Goal: Use online tool/utility: Utilize a website feature to perform a specific function

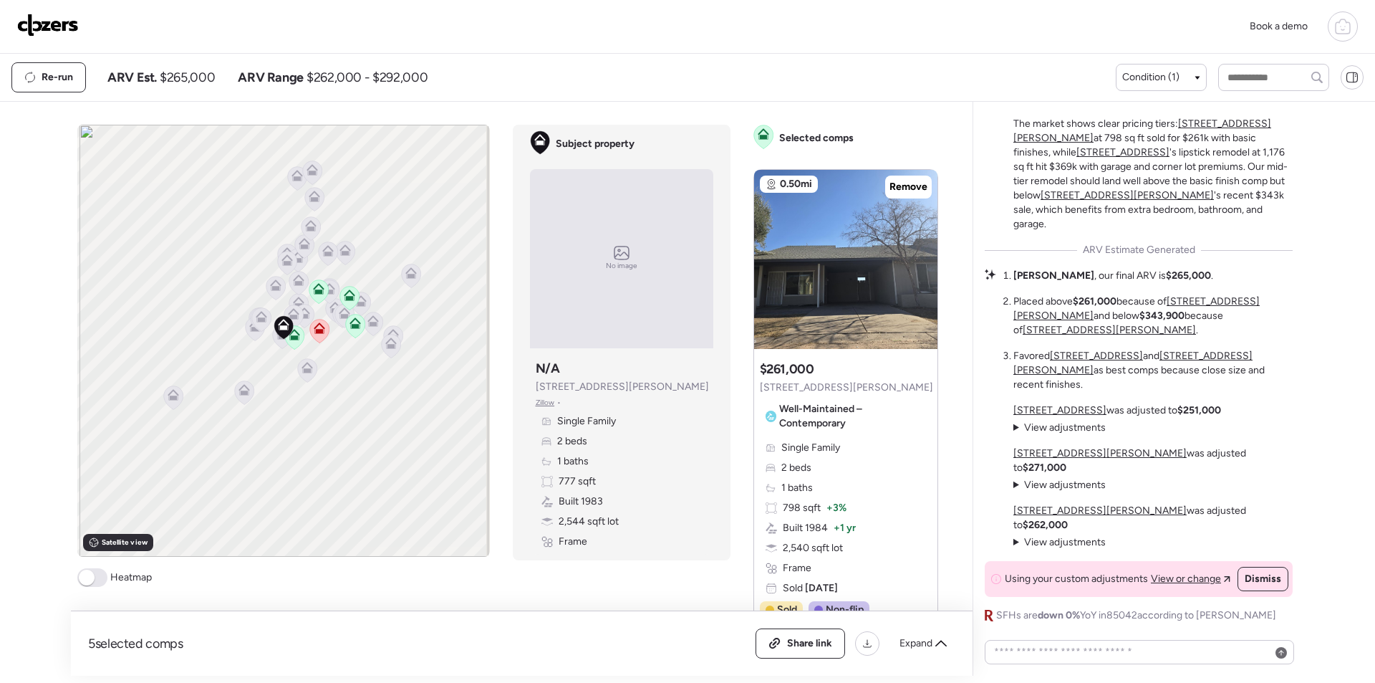
click at [72, 29] on img at bounding box center [48, 25] width 62 height 23
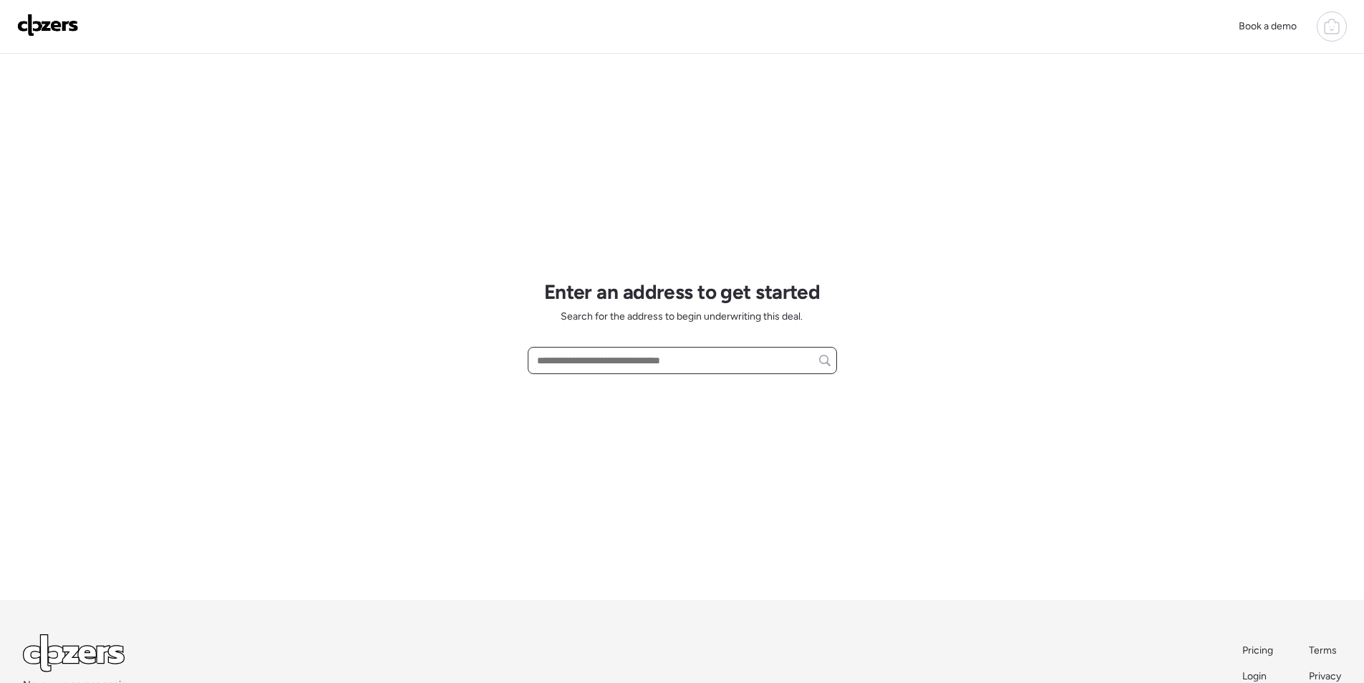
click at [605, 359] on input "text" at bounding box center [682, 360] width 296 height 20
paste input "**********"
click at [608, 388] on span "[STREET_ADDRESS]" at bounding box center [580, 387] width 93 height 14
type input "**********"
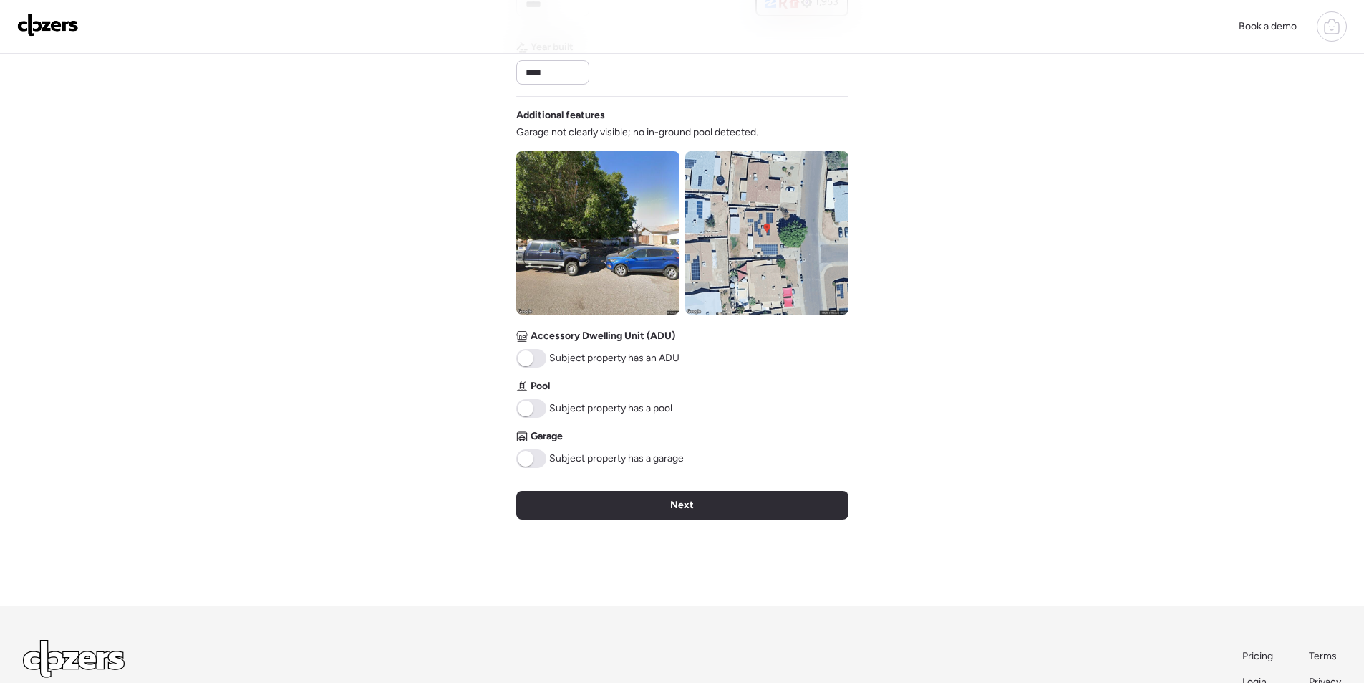
scroll to position [433, 0]
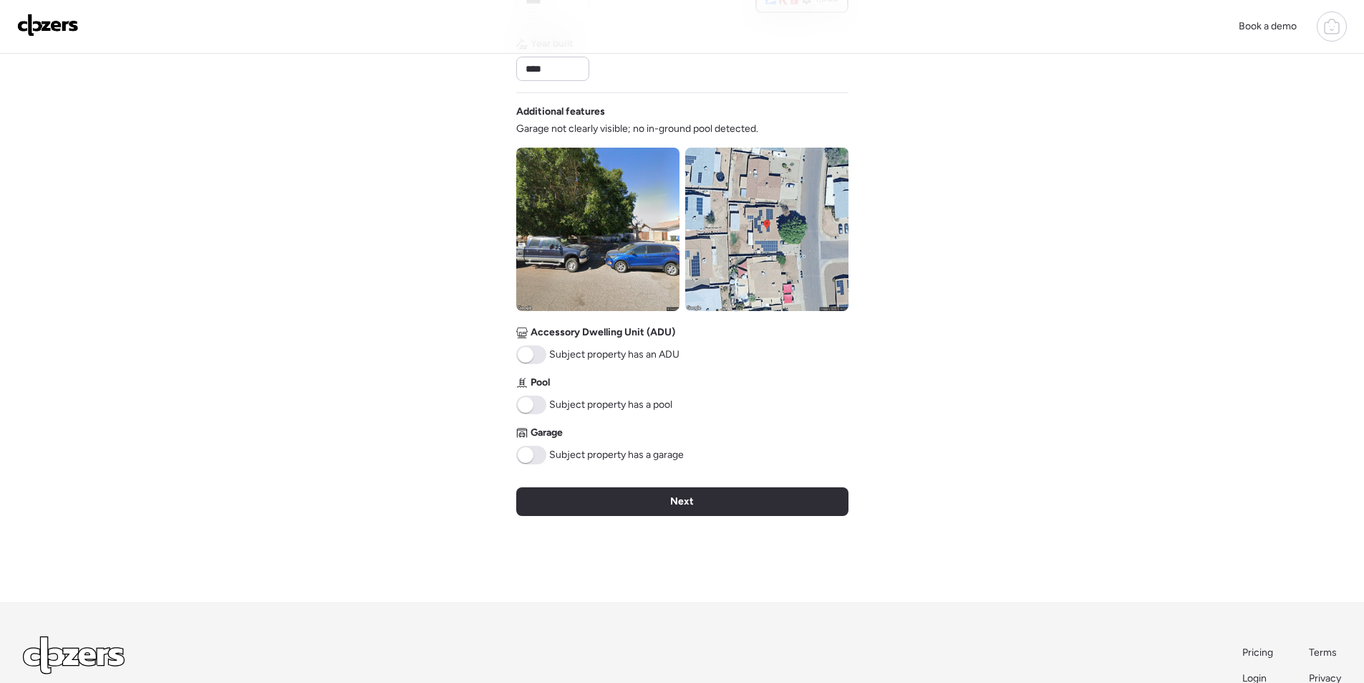
click at [528, 458] on span at bounding box center [526, 455] width 16 height 16
click at [636, 508] on div "Next" at bounding box center [682, 501] width 332 height 29
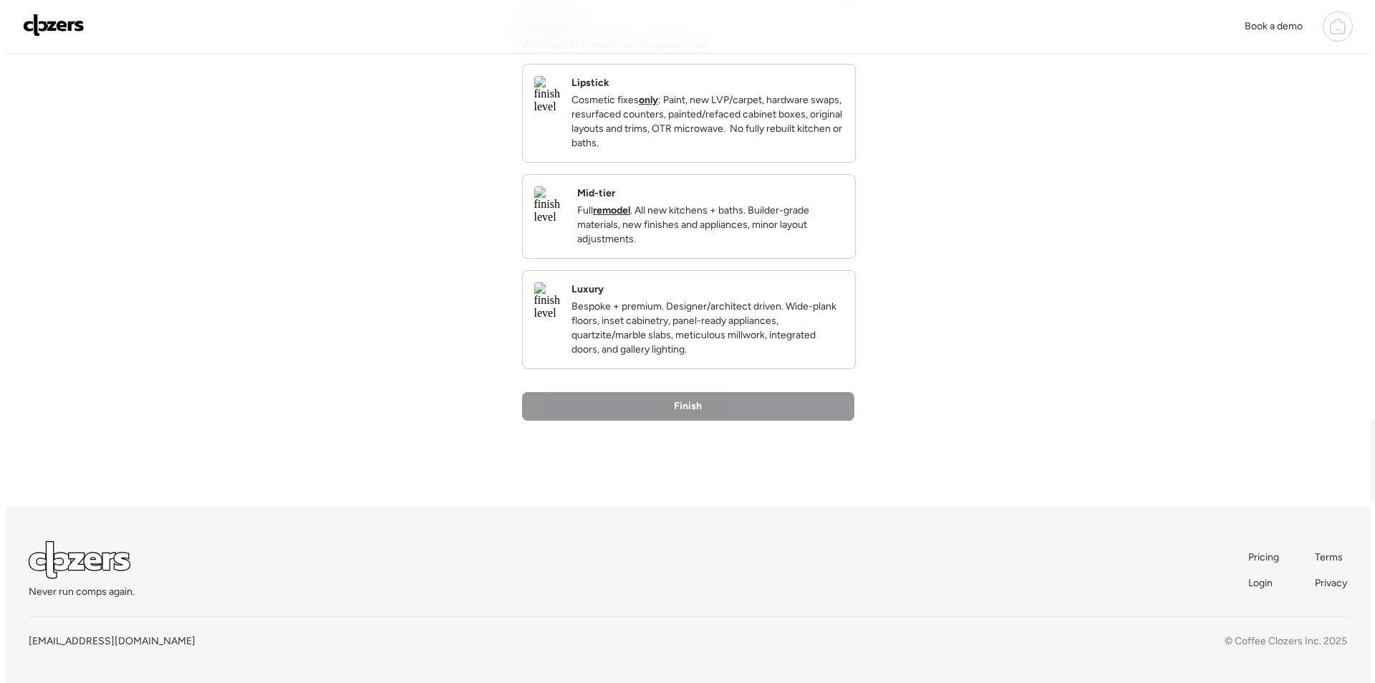
scroll to position [0, 0]
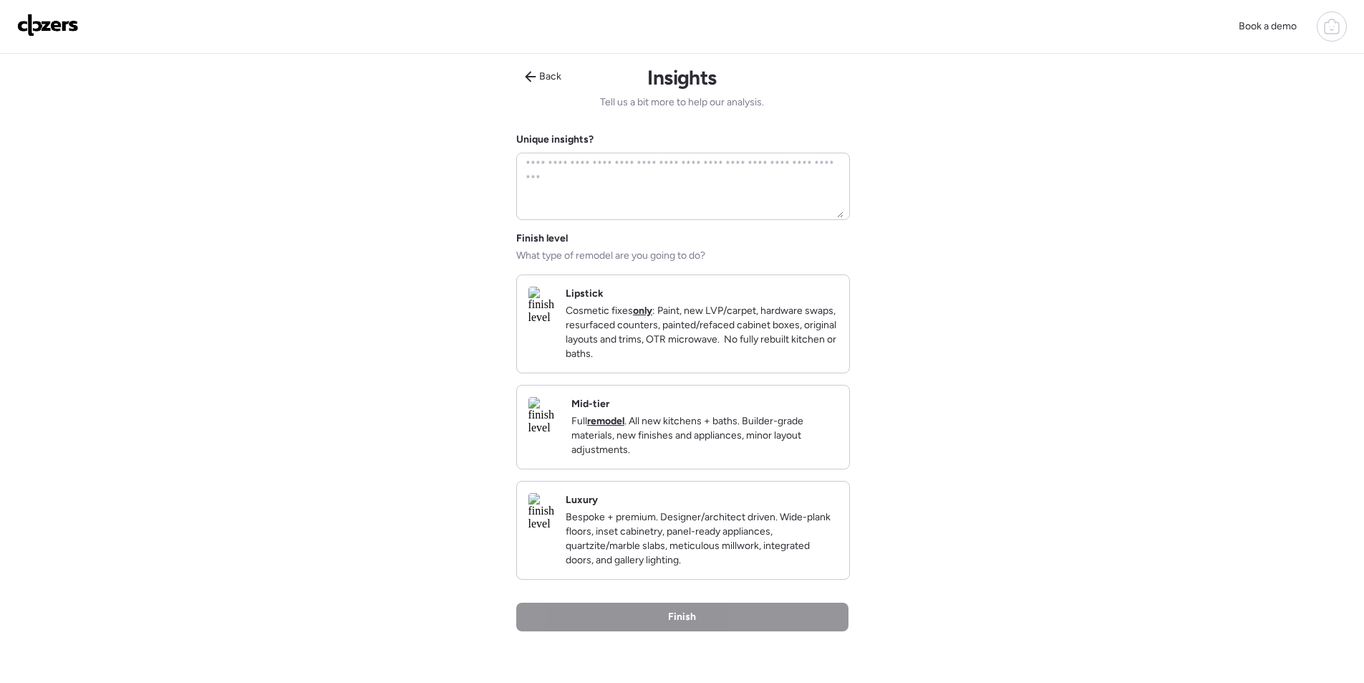
click at [753, 457] on p "Full remodel . All new kitchens + baths. Builder-grade materials, new finishes …" at bounding box center [705, 435] width 266 height 43
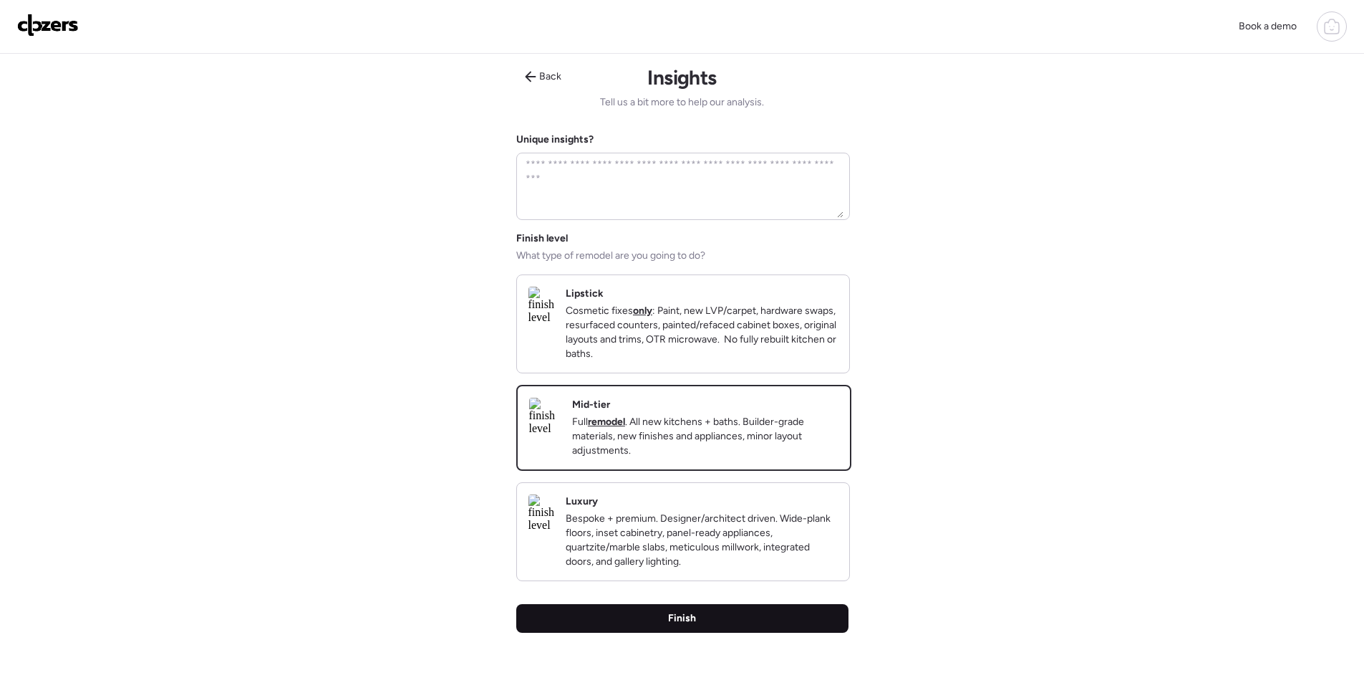
click at [708, 631] on div "Finish" at bounding box center [682, 618] width 332 height 29
click at [700, 632] on div "Finish" at bounding box center [682, 618] width 332 height 29
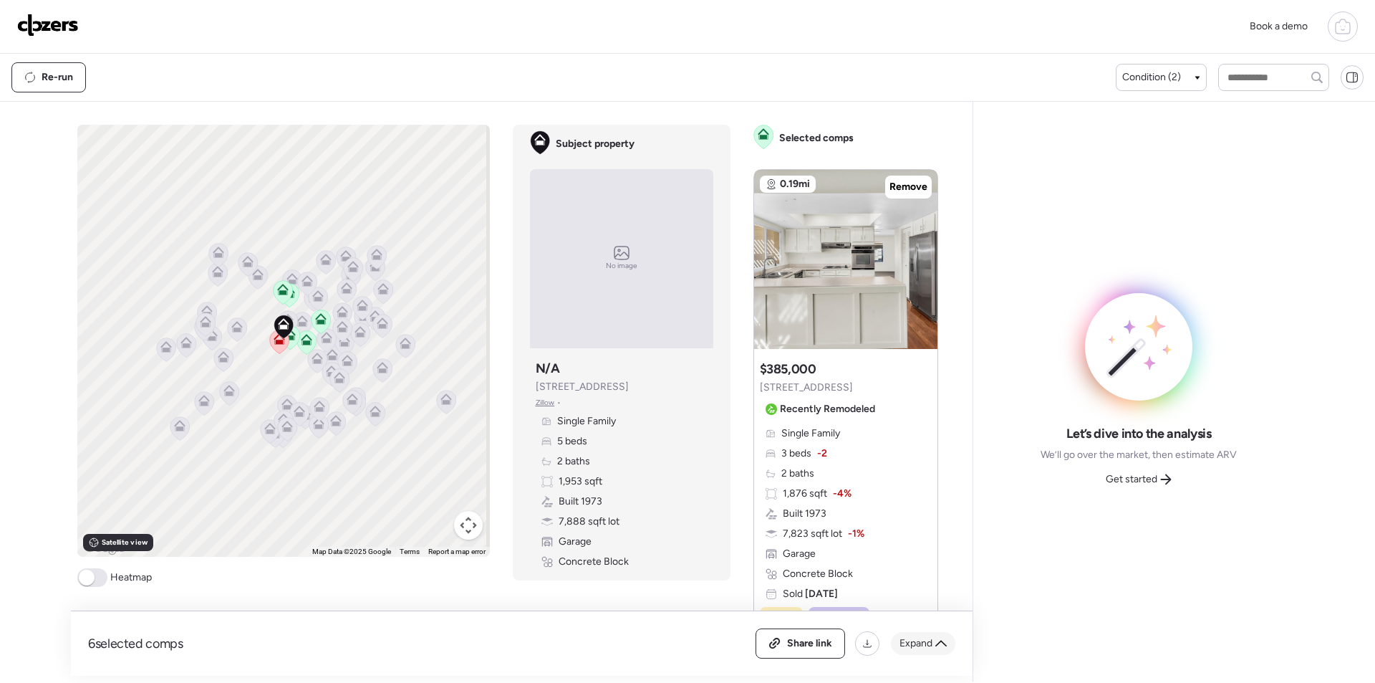
click at [917, 642] on span "Expand" at bounding box center [916, 643] width 33 height 14
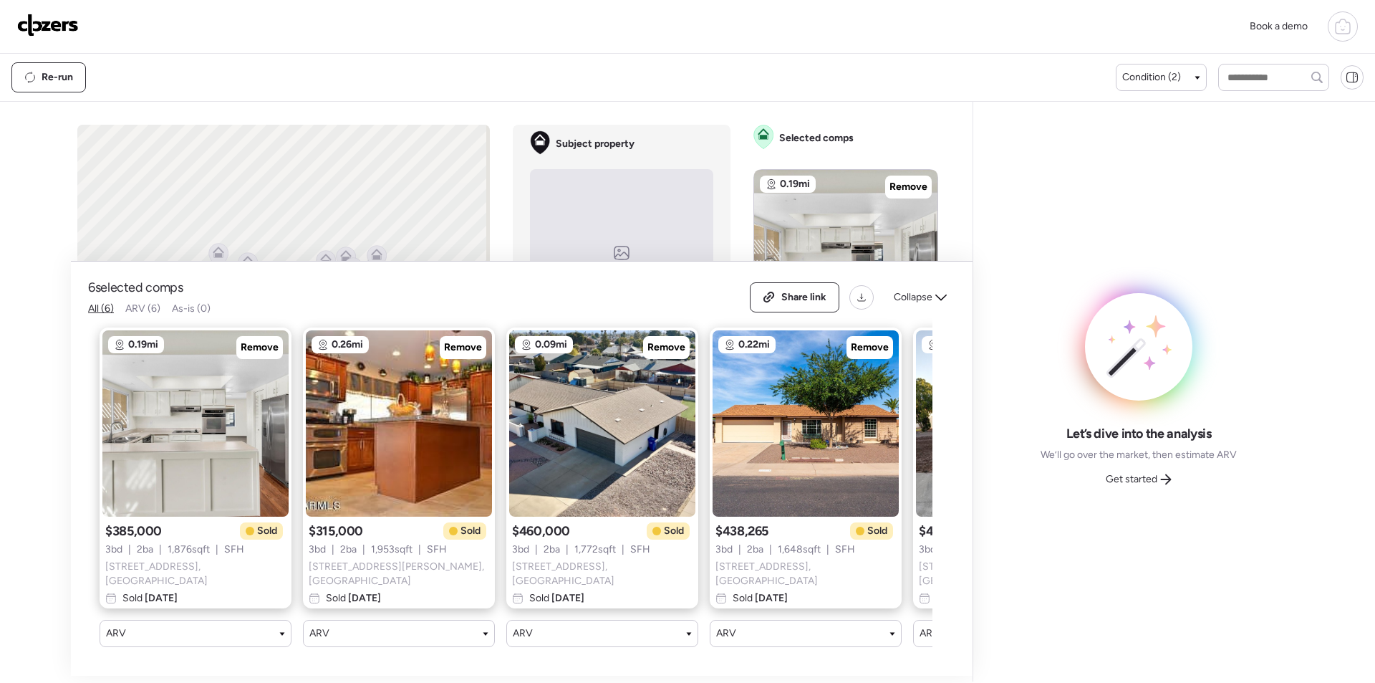
scroll to position [0, 387]
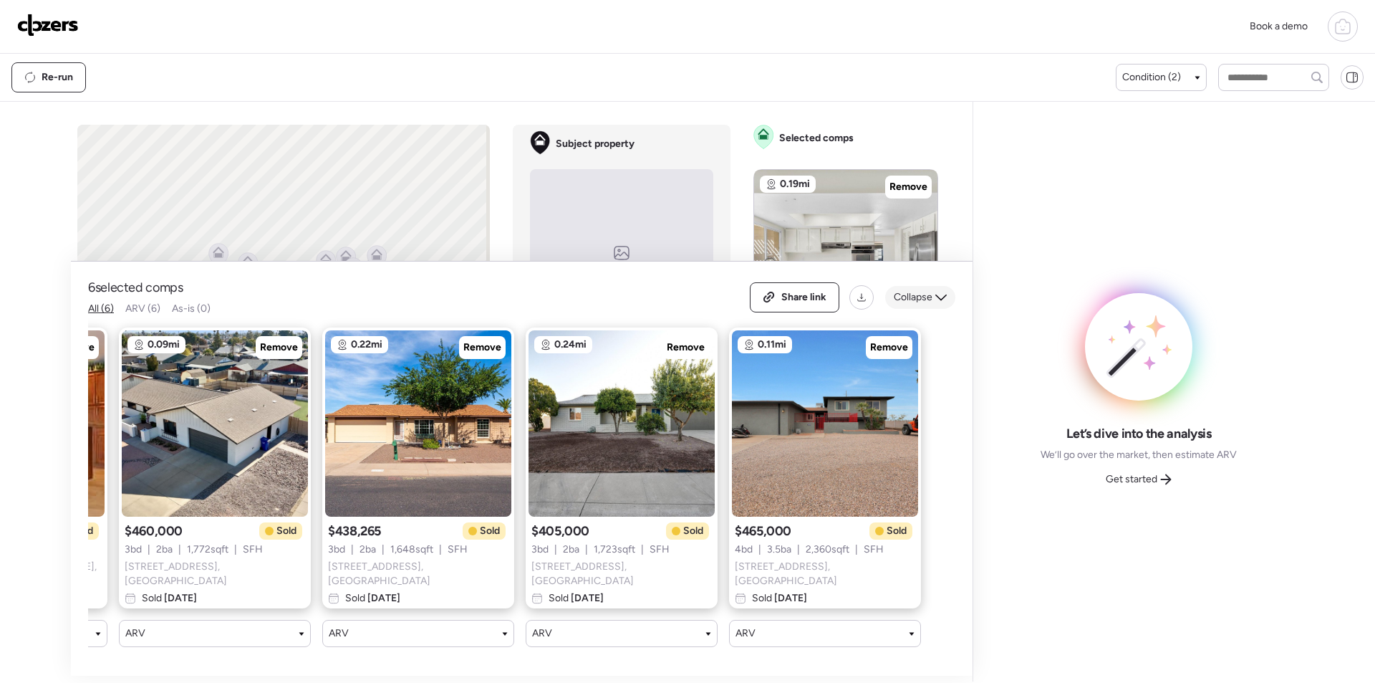
drag, startPoint x: 915, startPoint y: 298, endPoint x: 1008, endPoint y: 395, distance: 134.7
click at [916, 298] on span "Collapse" at bounding box center [913, 297] width 39 height 14
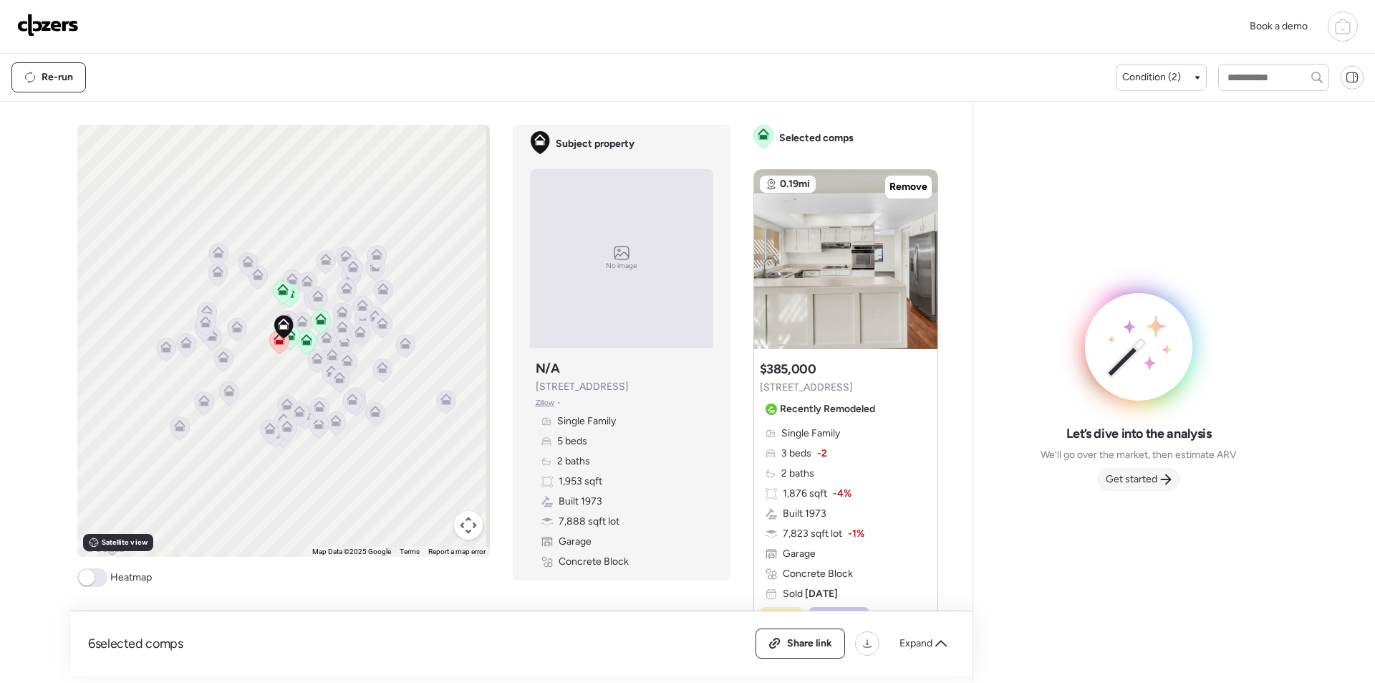
click at [1132, 486] on span "Get started" at bounding box center [1132, 479] width 52 height 14
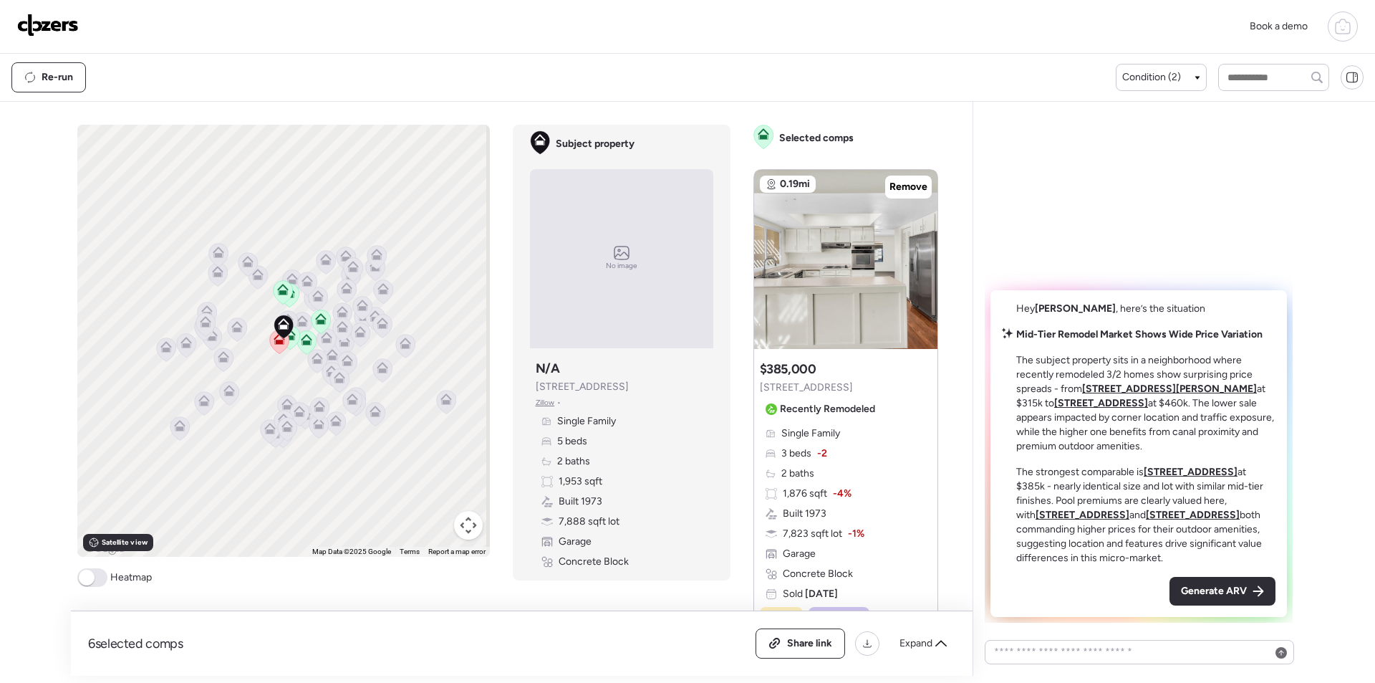
click at [1197, 593] on span "Generate ARV" at bounding box center [1214, 591] width 66 height 14
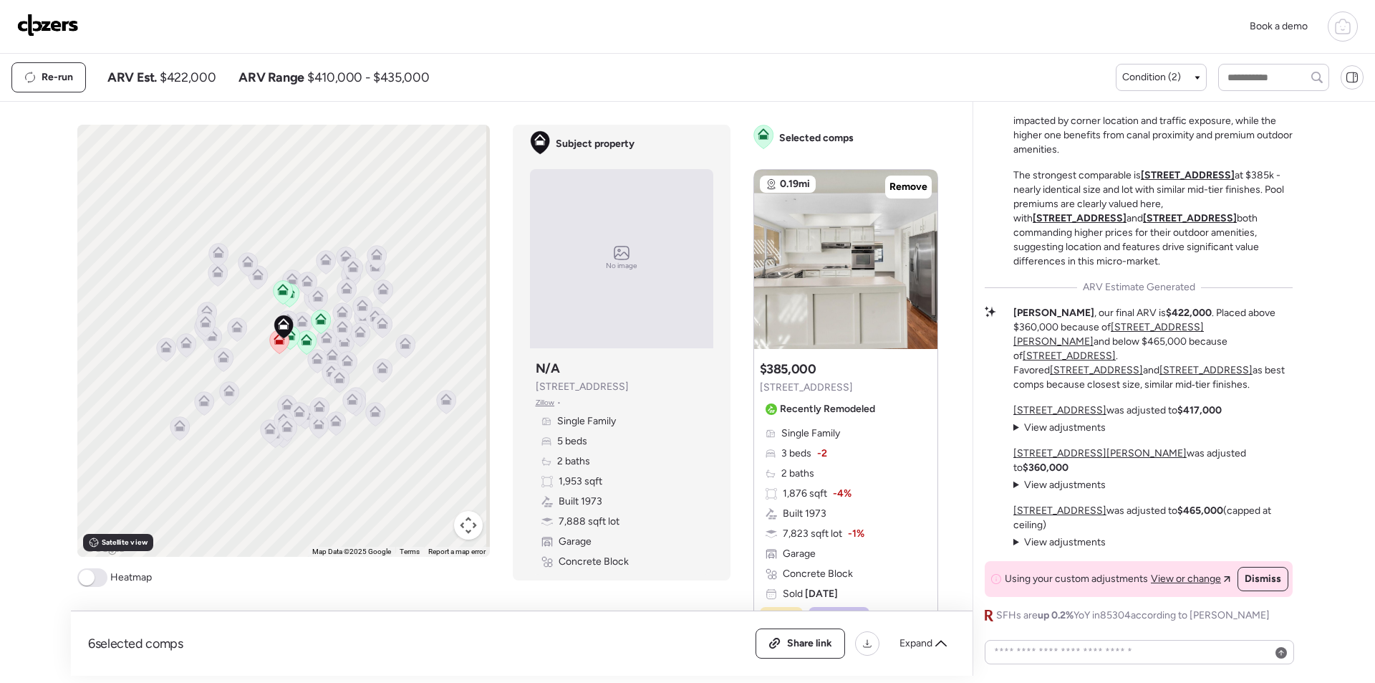
click at [182, 74] on span "$422,000" at bounding box center [188, 77] width 56 height 17
click at [183, 74] on span "$422,000" at bounding box center [188, 77] width 56 height 17
copy span "422,000"
click at [790, 635] on div "Share link" at bounding box center [800, 643] width 88 height 29
click at [33, 39] on link at bounding box center [48, 27] width 62 height 26
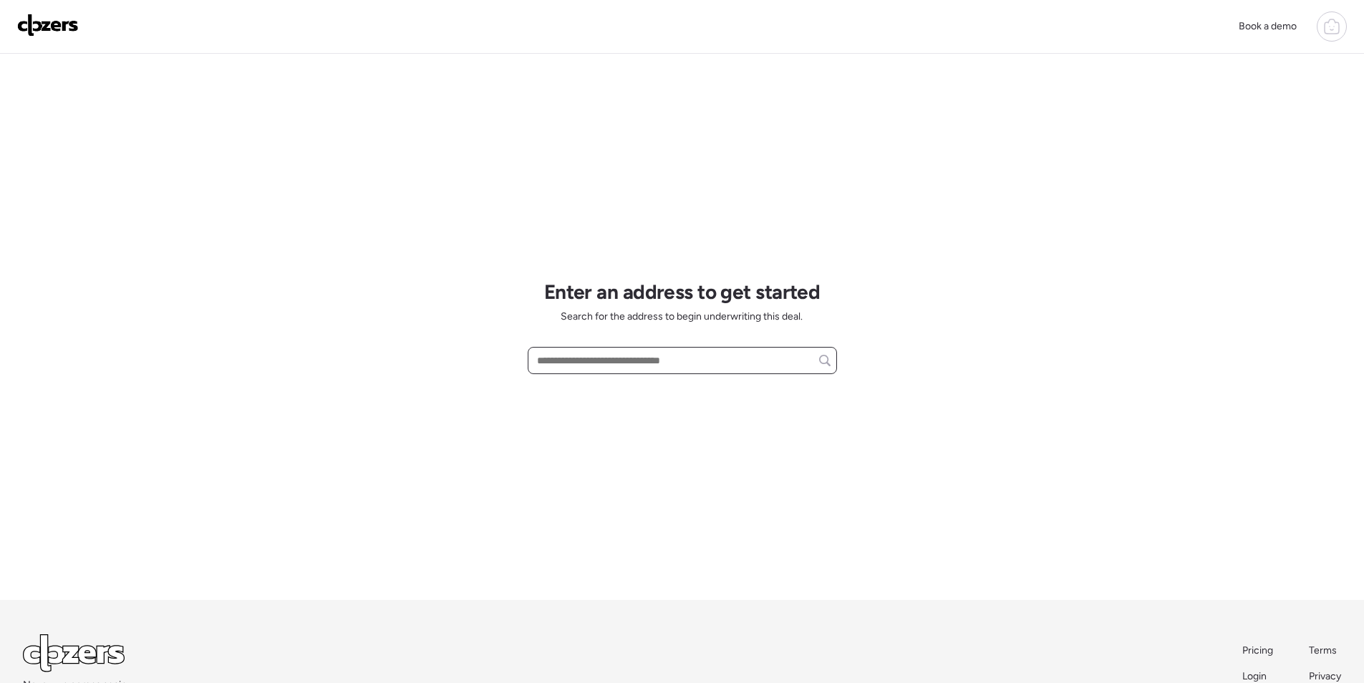
click at [620, 364] on input "text" at bounding box center [682, 360] width 296 height 20
paste input "**********"
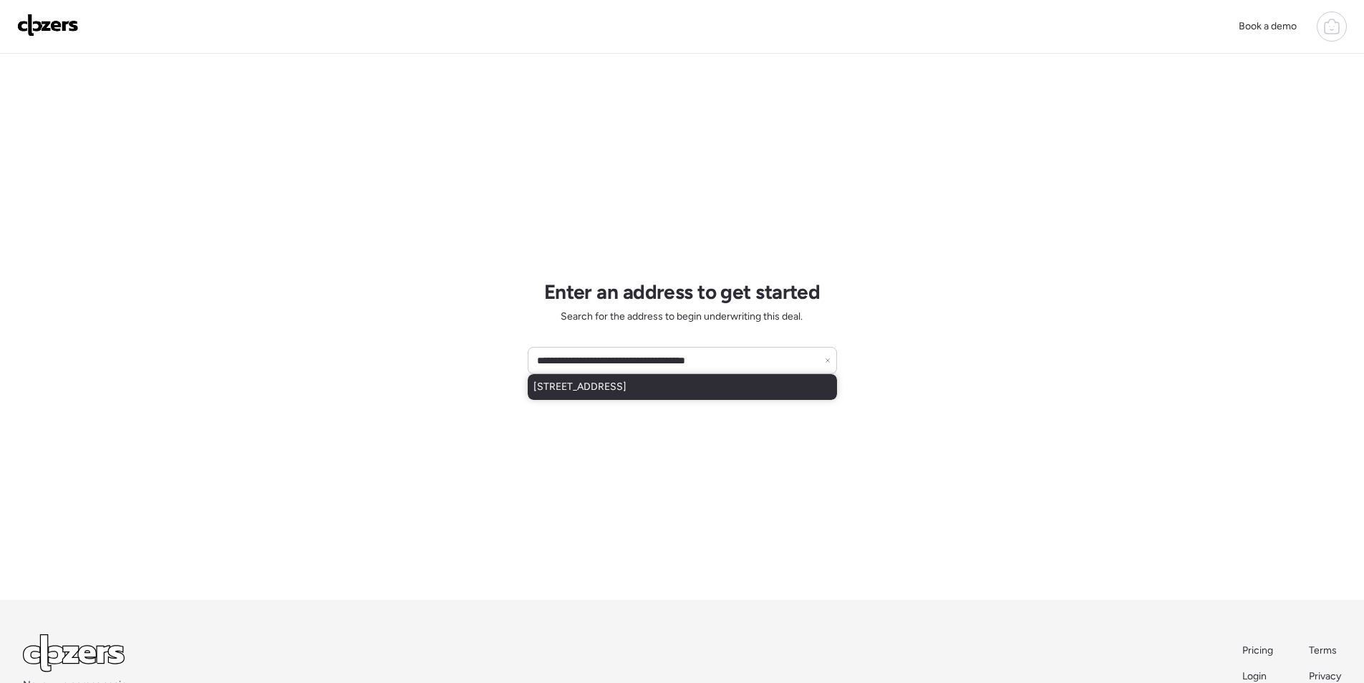
click at [612, 389] on span "3715 W Rose Garden Ln, Glendale, AZ, 85308" at bounding box center [580, 387] width 93 height 14
type input "**********"
